Goal: Use online tool/utility: Utilize a website feature to perform a specific function

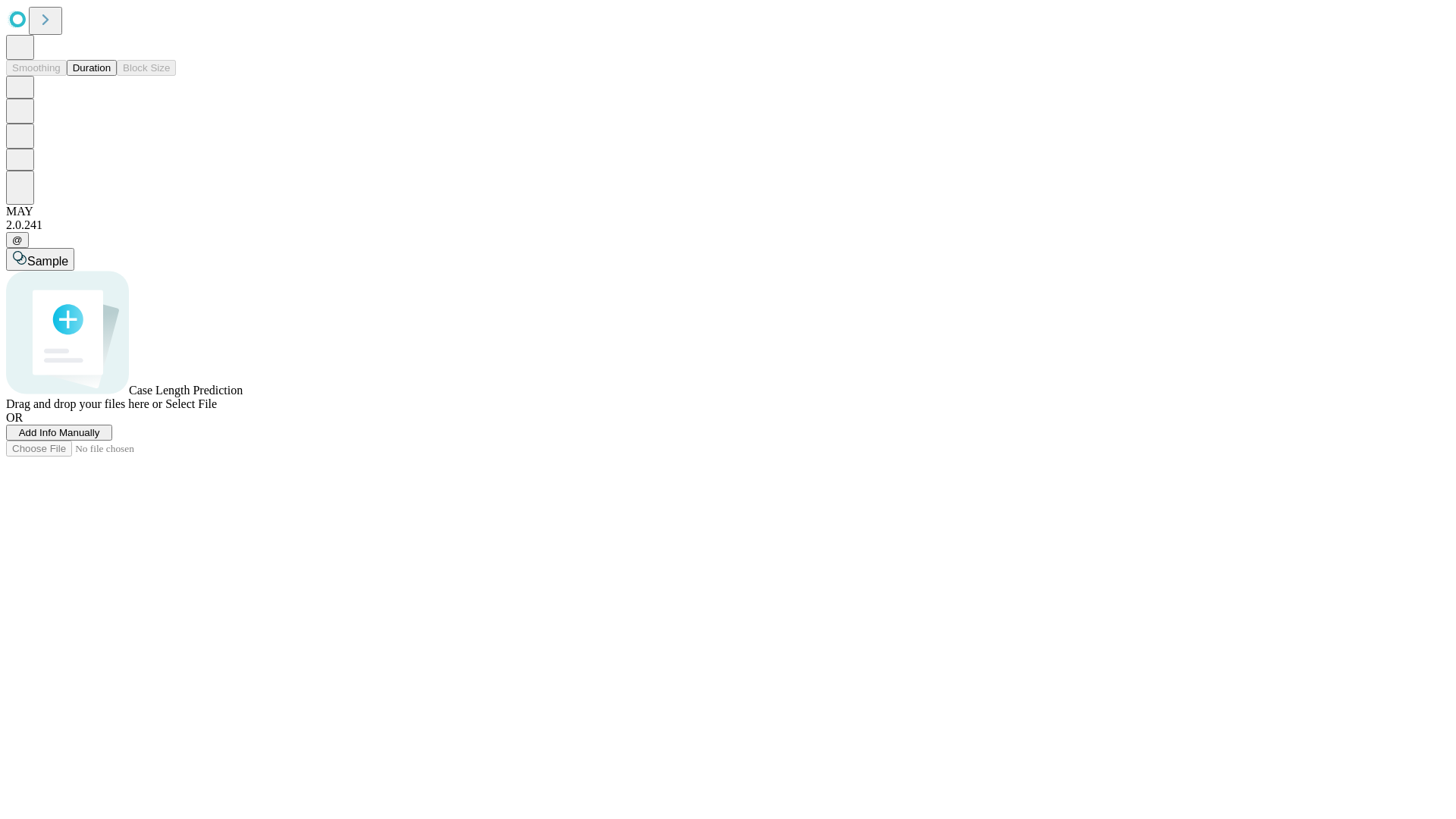
click at [111, 76] on button "Duration" at bounding box center [92, 68] width 50 height 16
click at [100, 438] on span "Add Info Manually" at bounding box center [59, 433] width 81 height 11
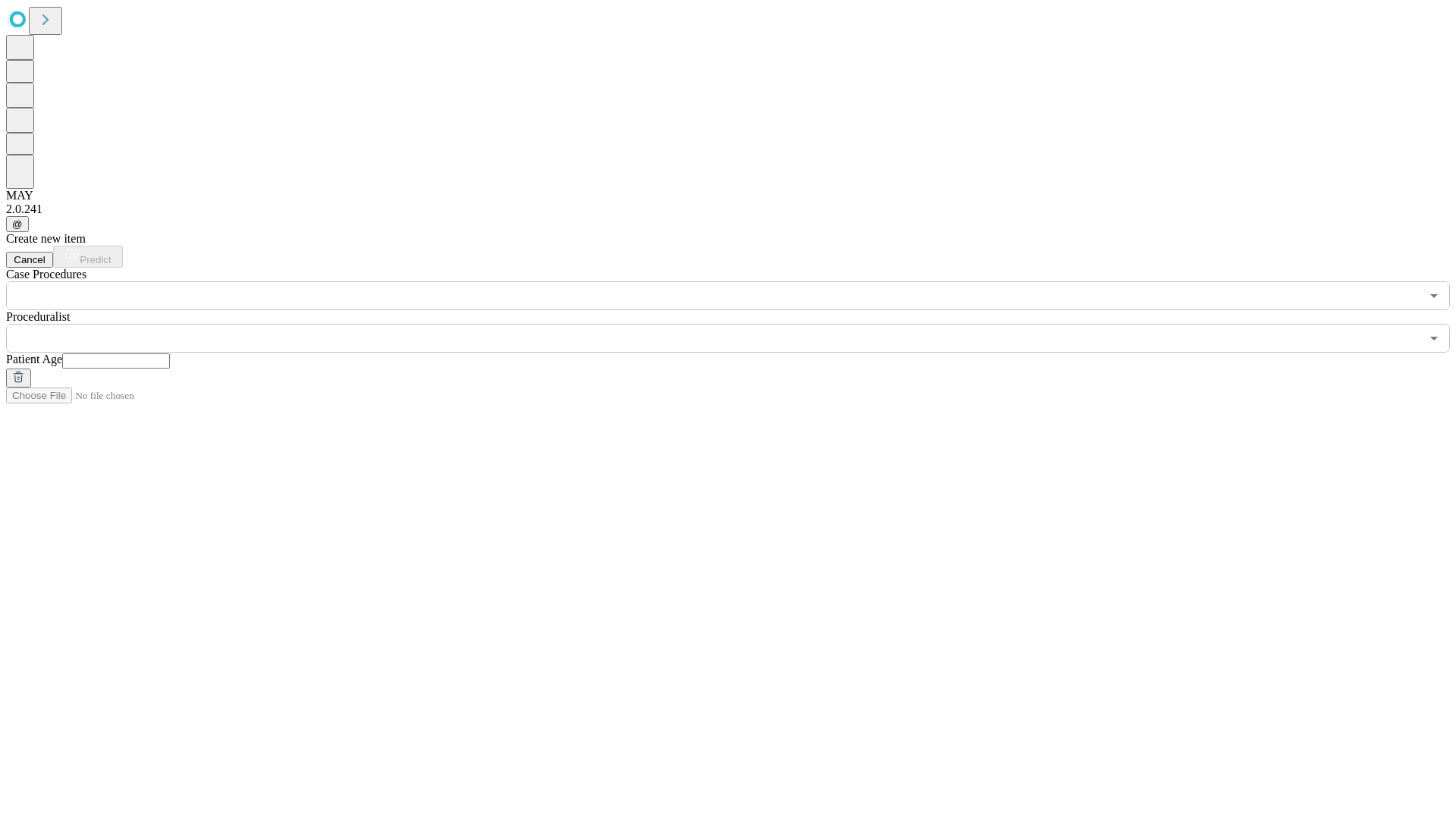
click at [170, 353] on input "text" at bounding box center [116, 361] width 107 height 15
type input "**"
click at [739, 324] on input "text" at bounding box center [713, 338] width 1414 height 29
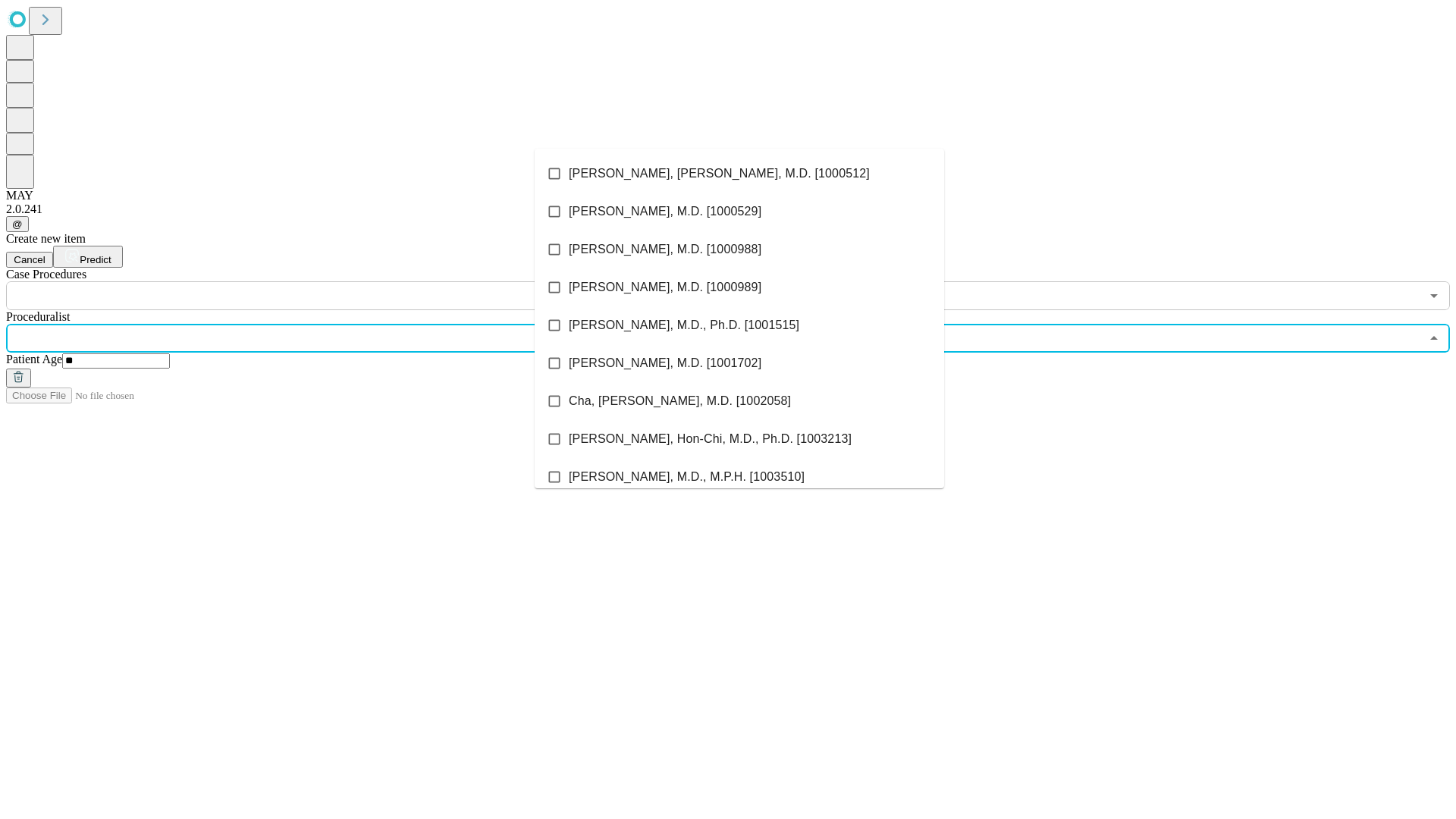
click at [739, 173] on li "[PERSON_NAME], [PERSON_NAME], M.D. [1000512]" at bounding box center [739, 173] width 409 height 38
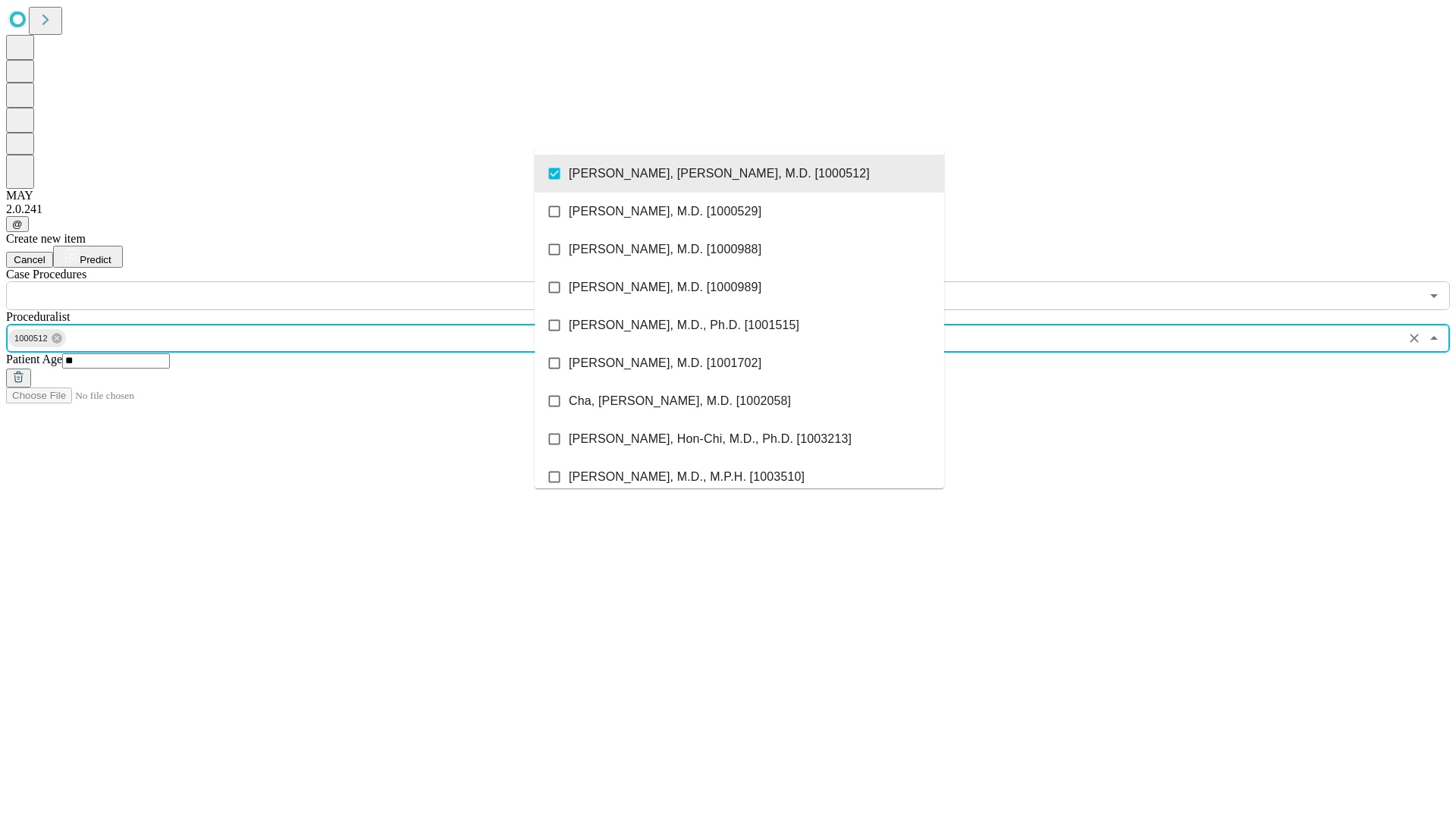
click at [318, 282] on input "text" at bounding box center [713, 296] width 1414 height 29
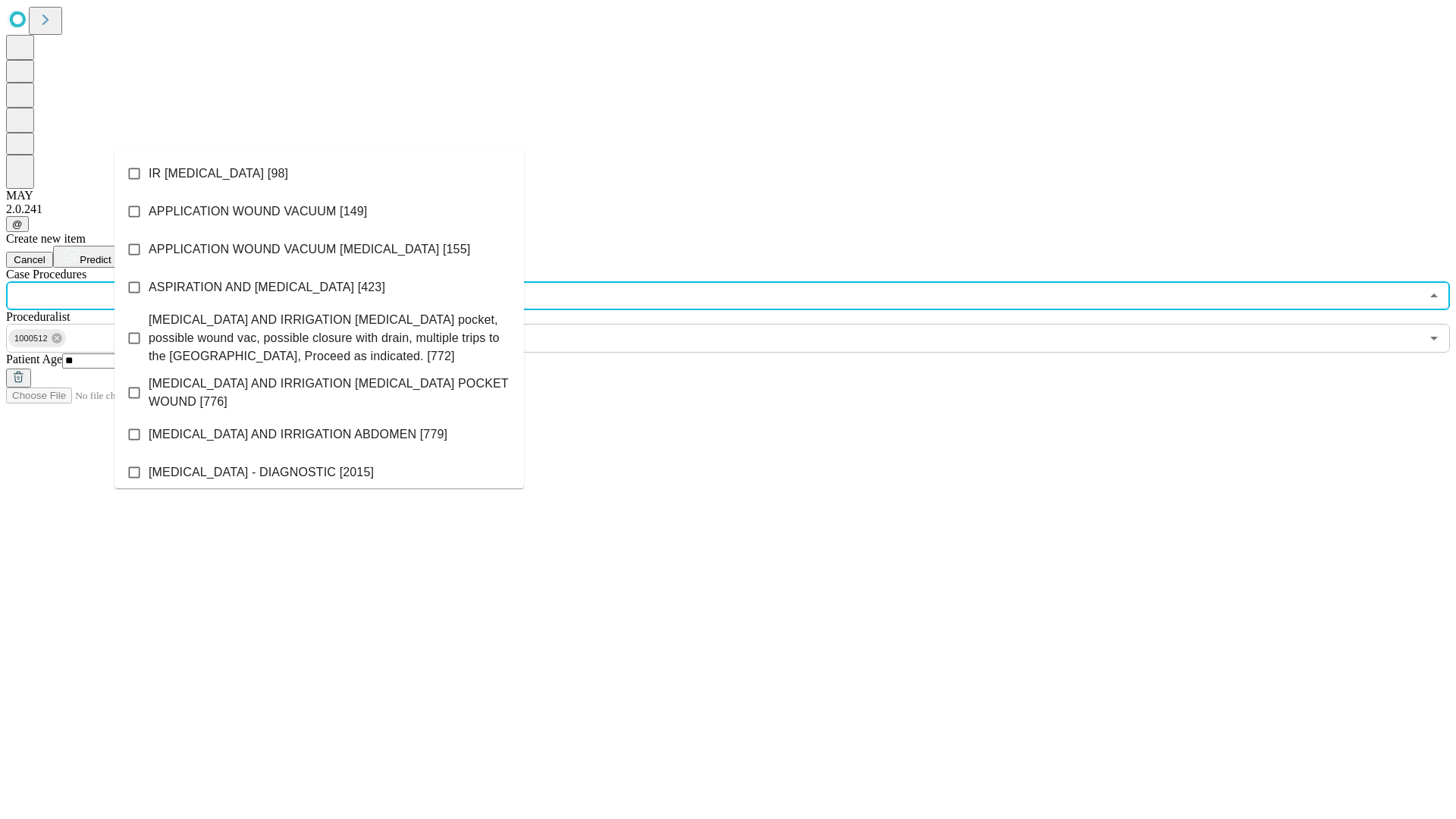
click at [319, 173] on li "IR [MEDICAL_DATA] [98]" at bounding box center [319, 173] width 409 height 38
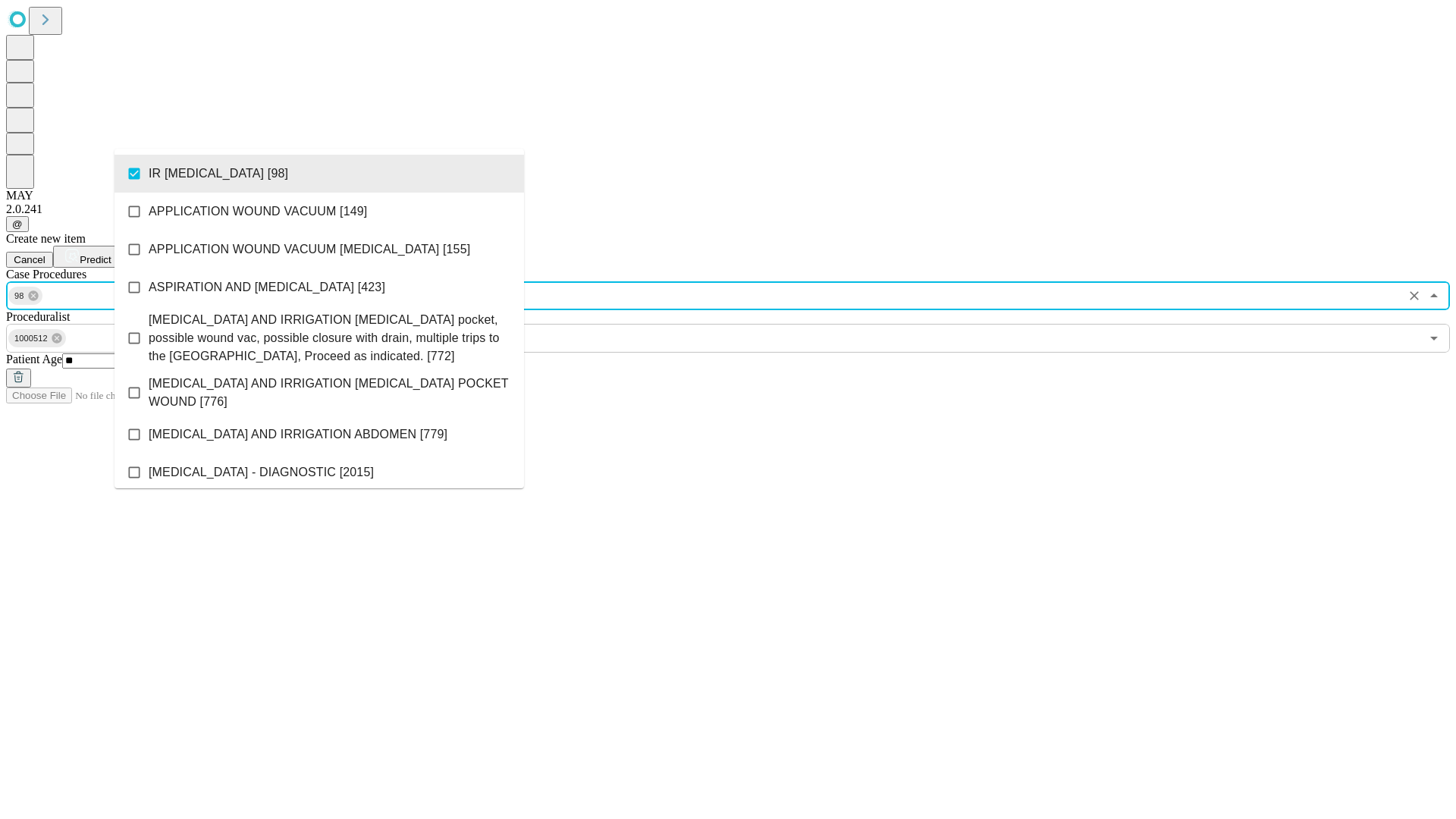
click at [111, 254] on span "Predict" at bounding box center [95, 260] width 31 height 11
